Goal: Task Accomplishment & Management: Use online tool/utility

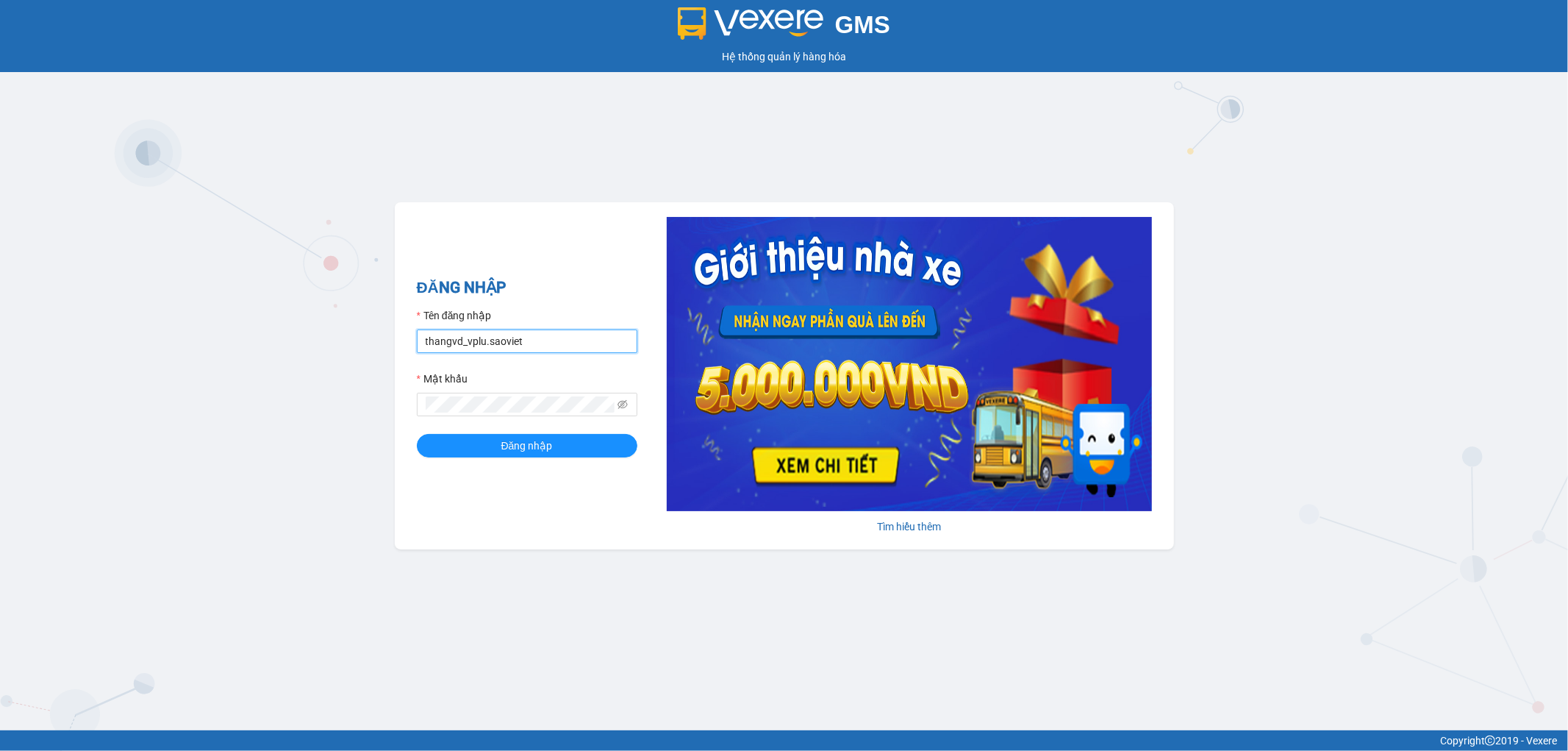
click at [539, 344] on input "thangvd_vplu.saoviet" at bounding box center [526, 340] width 220 height 23
type input "nhungltn_bvlu.saoviet"
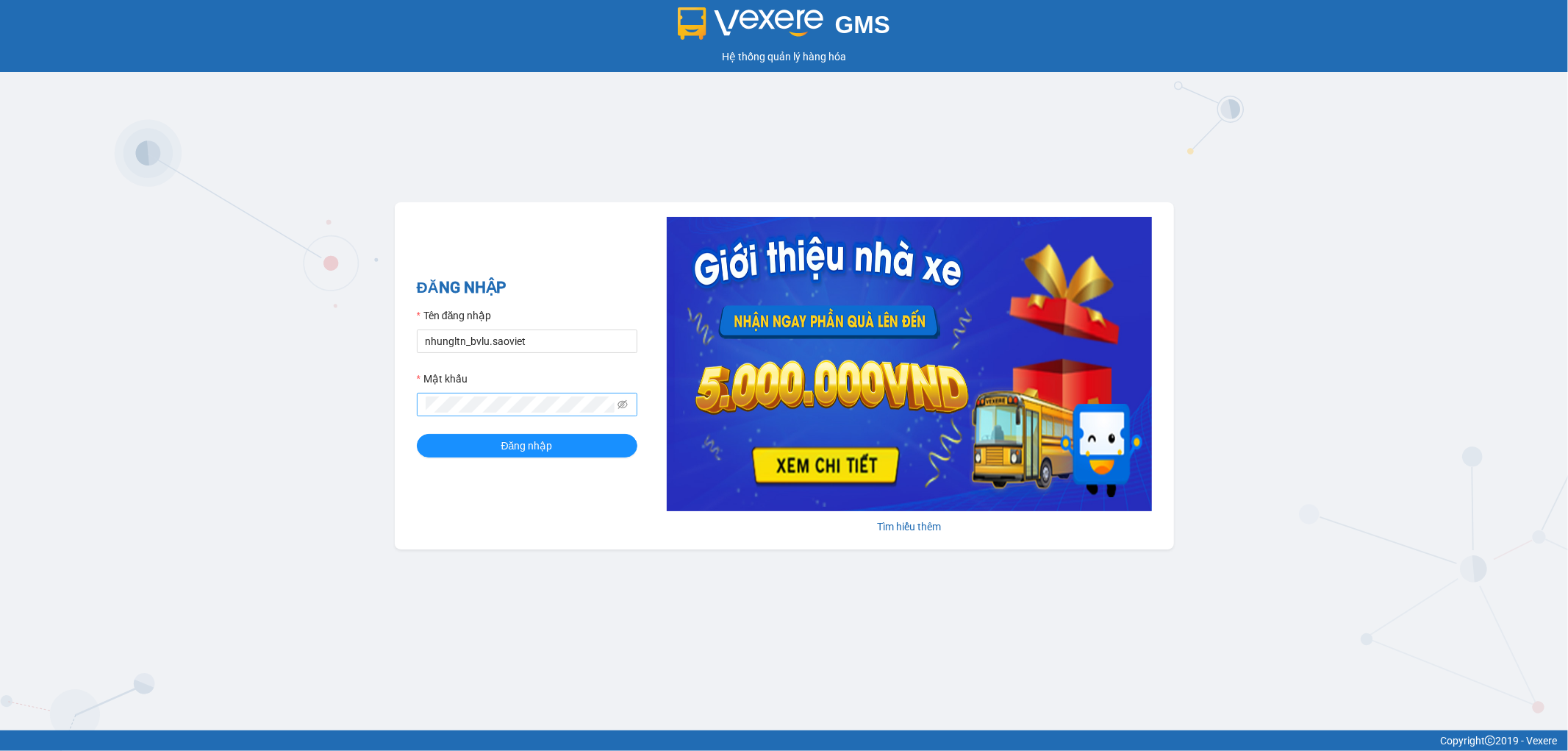
click at [516, 414] on span at bounding box center [526, 404] width 220 height 23
click at [417, 434] on button "Đăng nhập" at bounding box center [526, 445] width 220 height 23
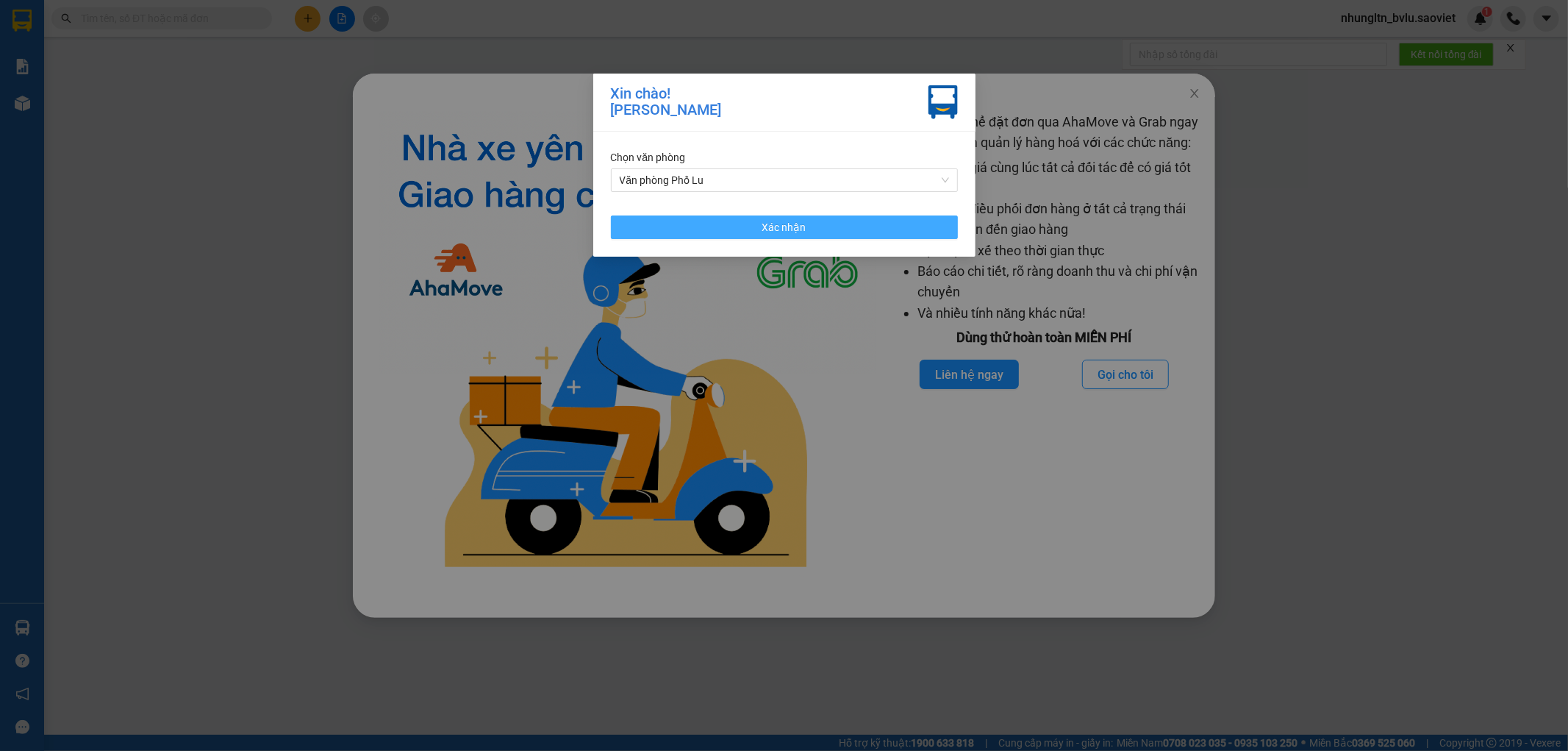
drag, startPoint x: 855, startPoint y: 220, endPoint x: 1223, endPoint y: 109, distance: 384.4
click at [855, 221] on button "Xác nhận" at bounding box center [784, 226] width 347 height 23
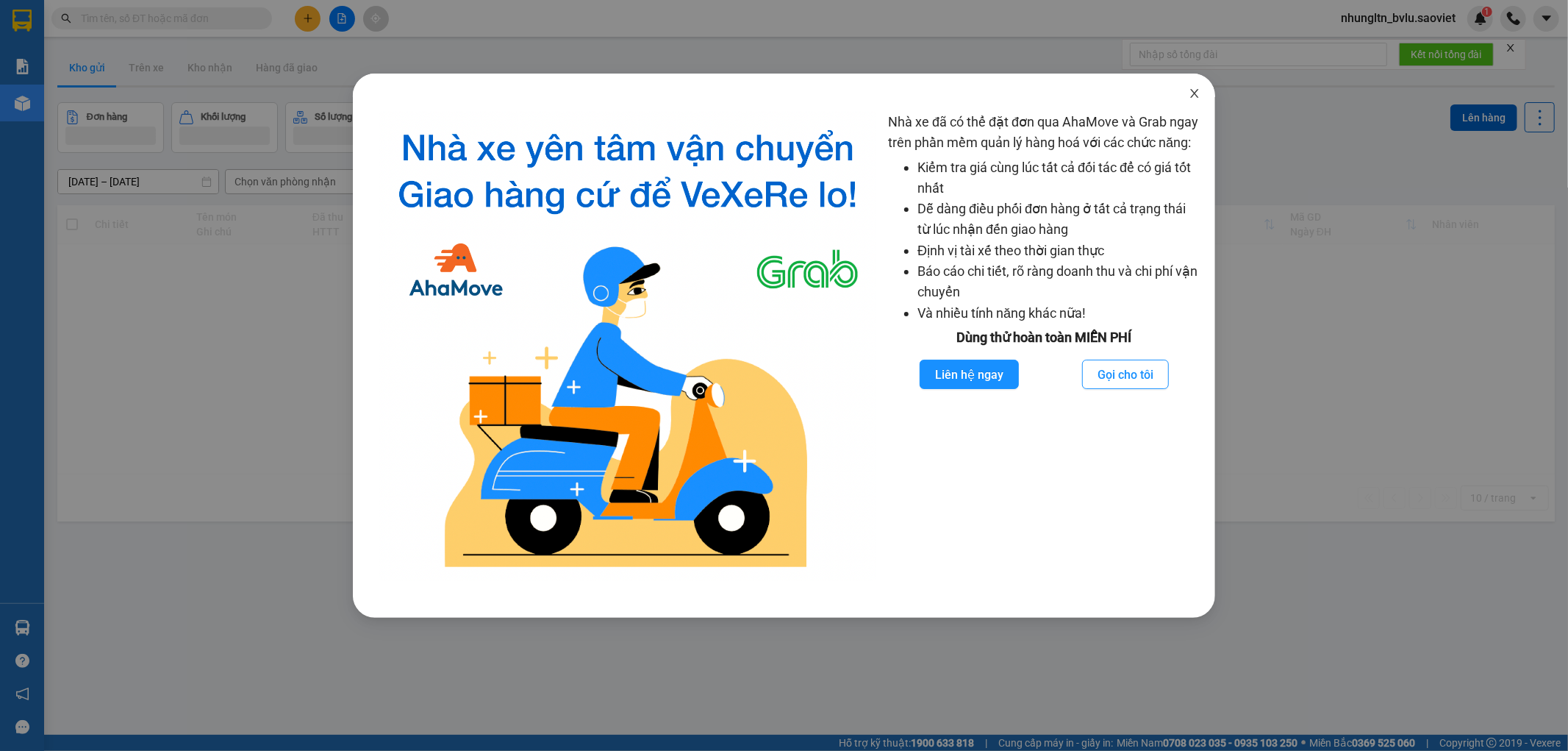
click at [1197, 101] on span "Close" at bounding box center [1195, 94] width 41 height 41
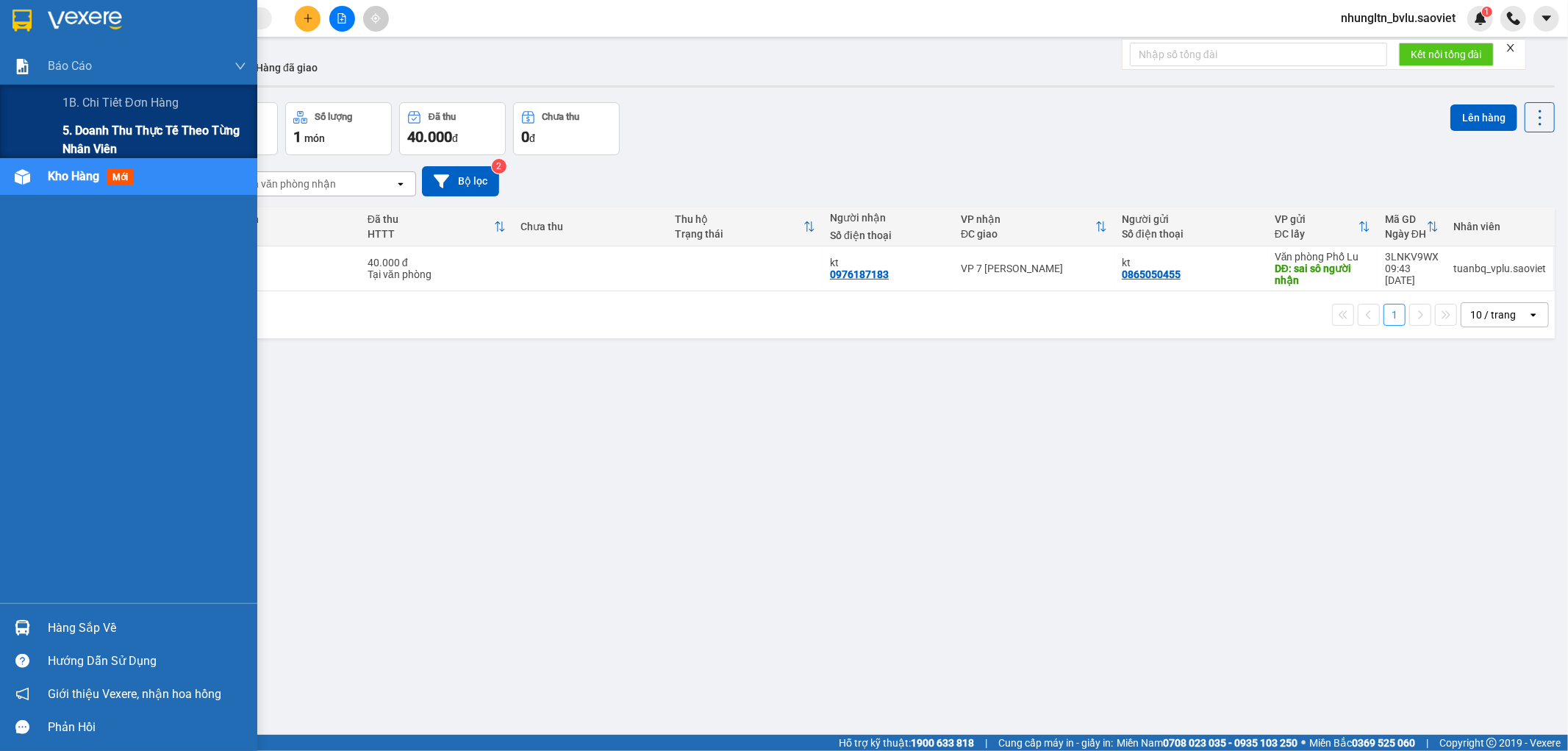
click at [69, 137] on span "5. Doanh thu thực tế theo từng nhân viên" at bounding box center [154, 140] width 183 height 37
